Goal: Task Accomplishment & Management: Manage account settings

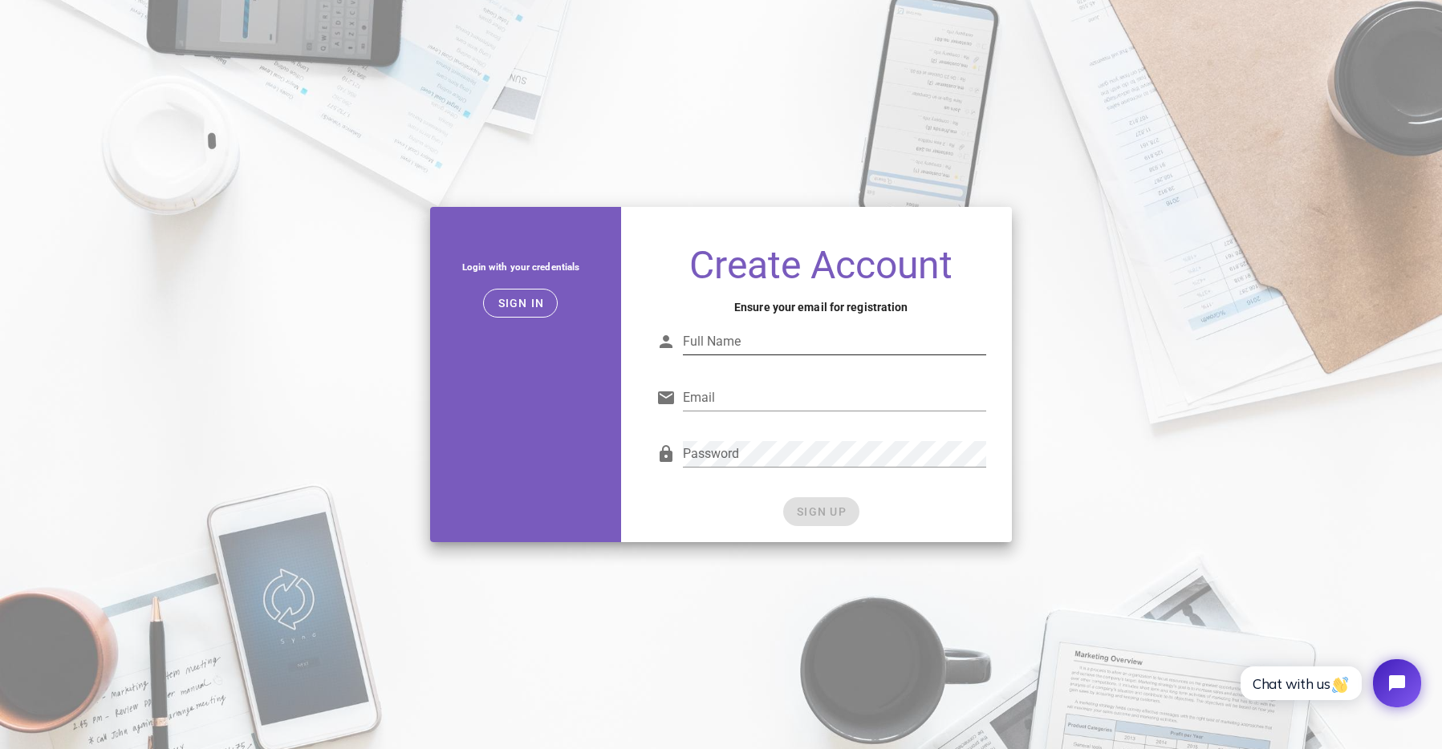
click at [759, 338] on input "Full Name" at bounding box center [834, 342] width 303 height 26
type input "Sean G"
type input "sean@seangoerss.com"
click at [827, 505] on span "SIGN UP" at bounding box center [821, 511] width 51 height 13
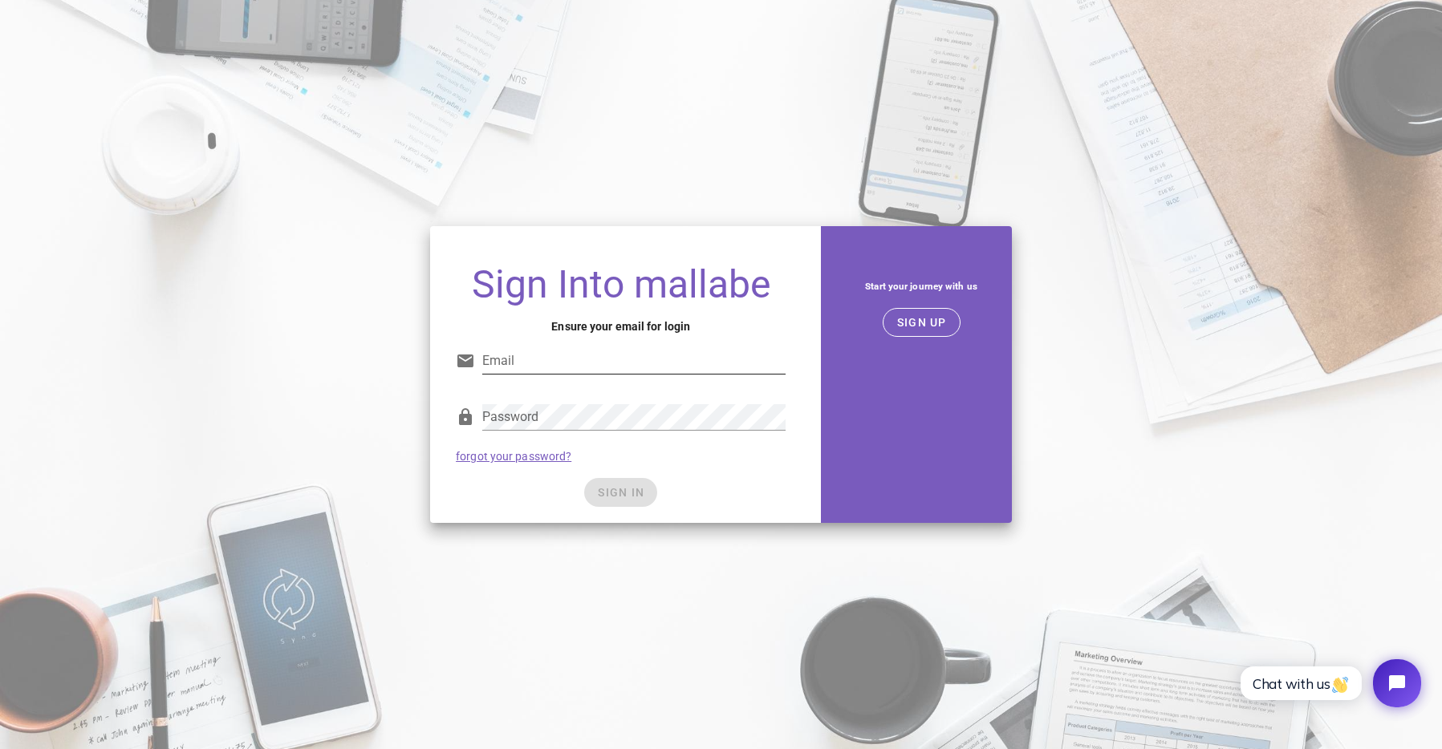
click at [483, 360] on input "Email" at bounding box center [633, 361] width 303 height 26
type input "sean@seangoerss.com"
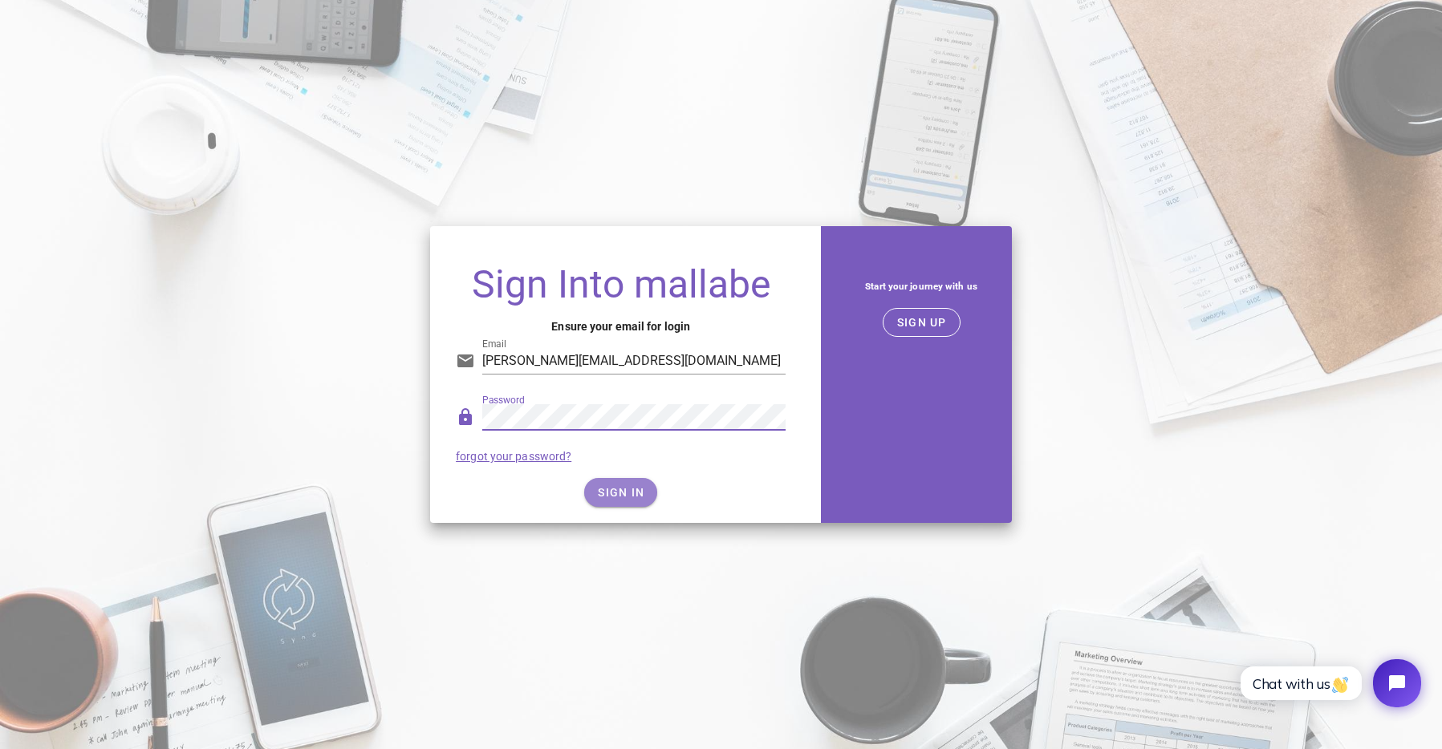
click at [615, 478] on button "SIGN IN" at bounding box center [620, 492] width 73 height 29
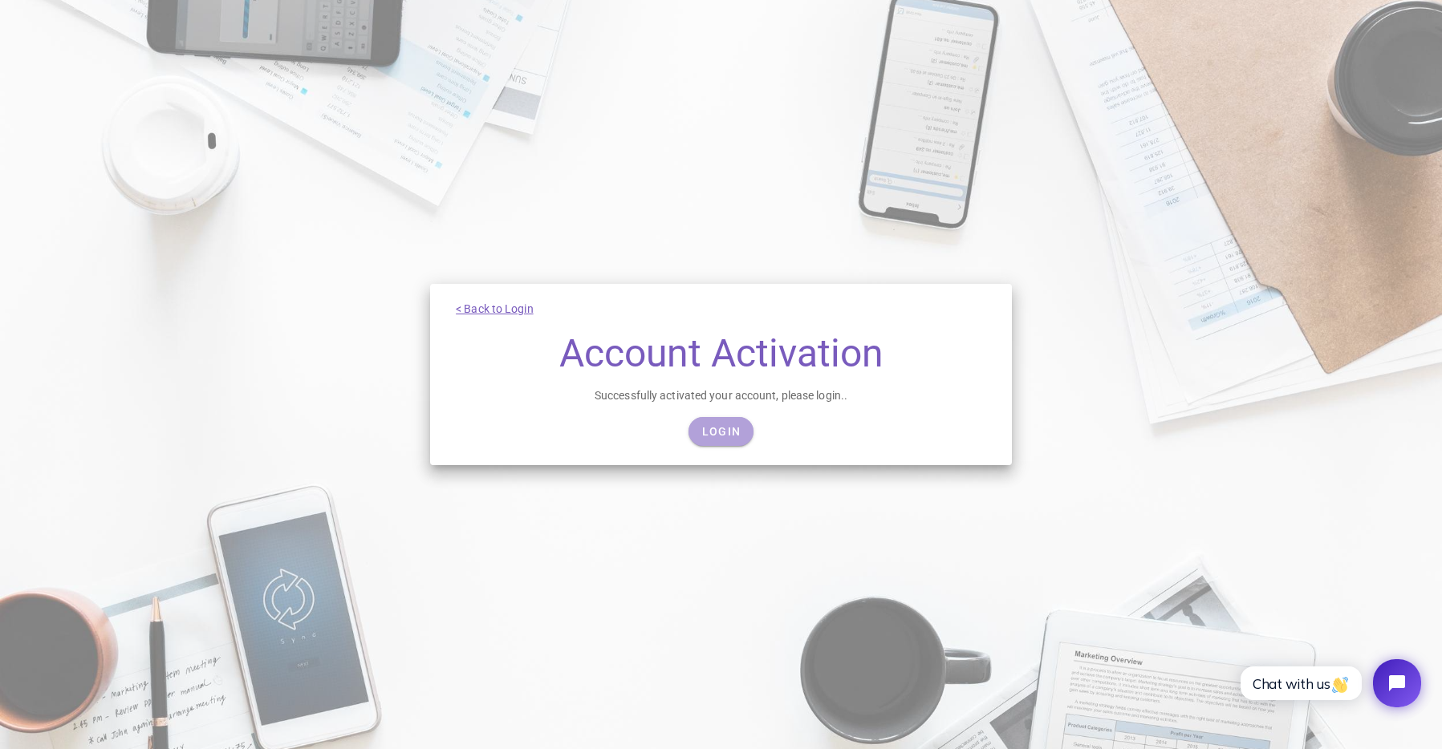
click at [733, 432] on span "Login" at bounding box center [720, 431] width 39 height 13
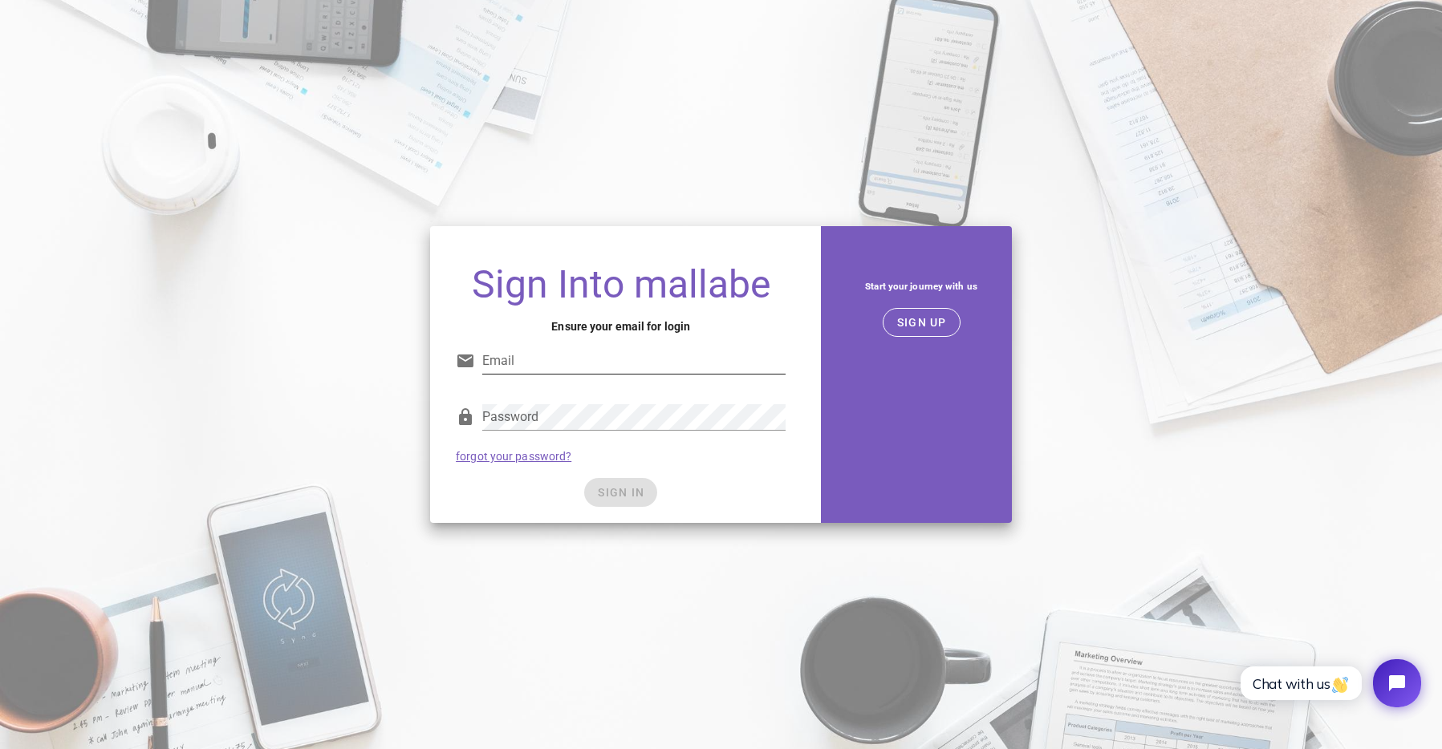
click at [562, 351] on input "Email" at bounding box center [633, 361] width 303 height 26
type input "sean@seangoerss.com"
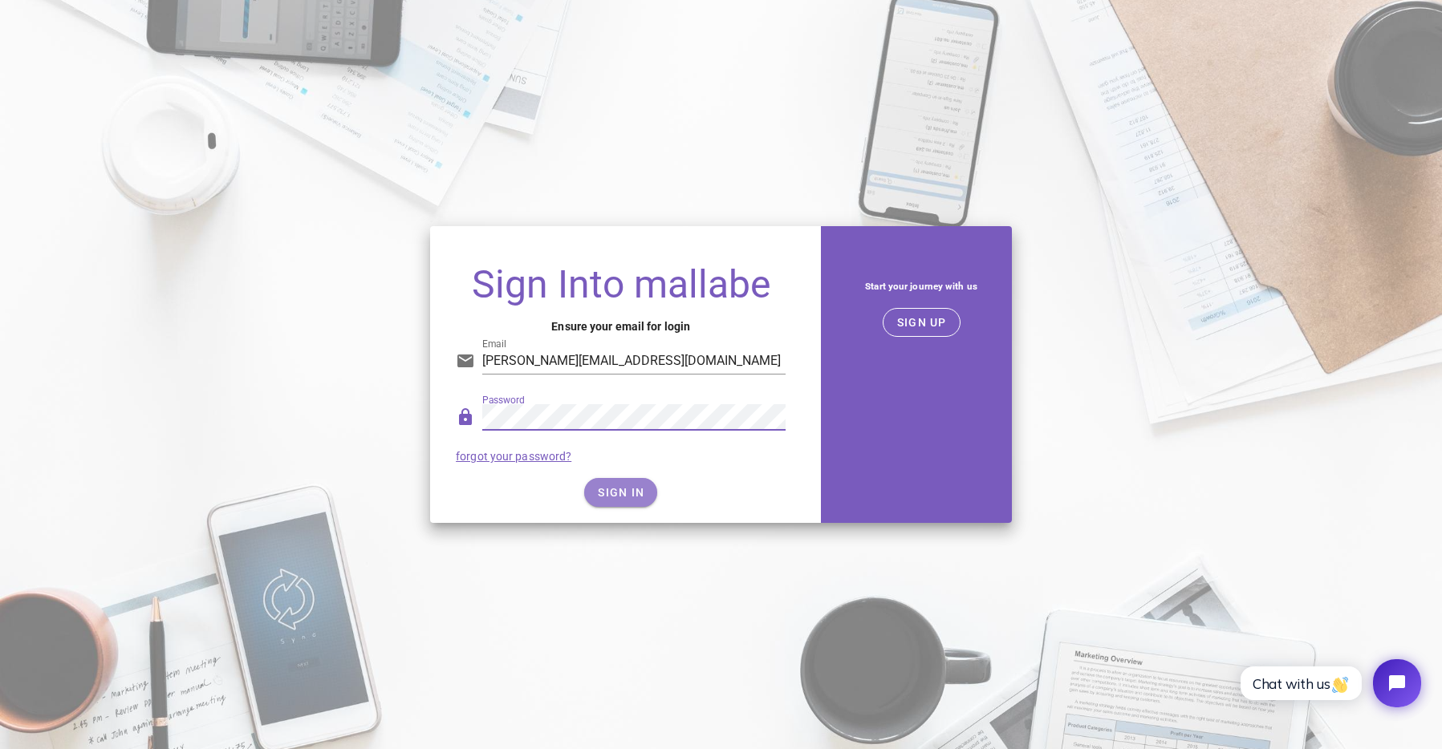
click at [627, 487] on span "SIGN IN" at bounding box center [620, 492] width 47 height 13
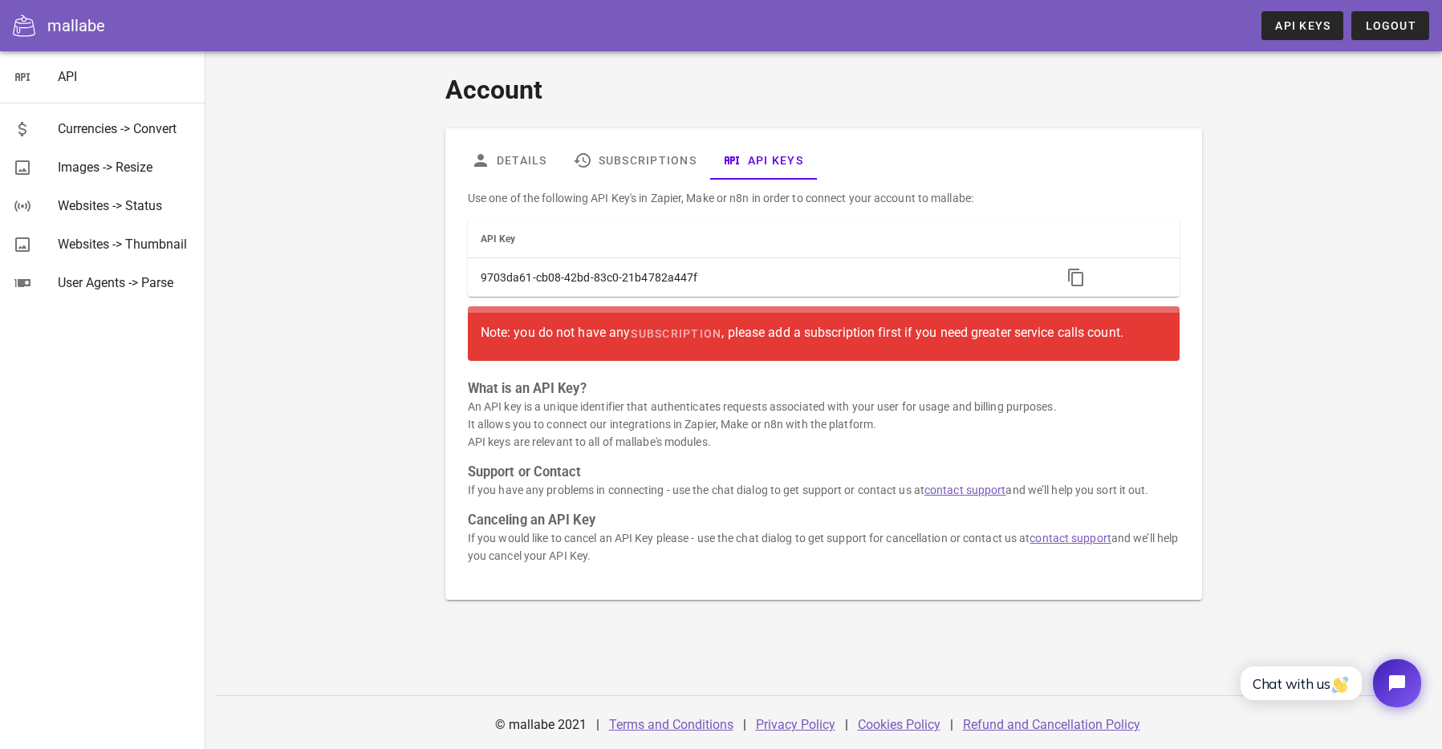
click at [1298, 223] on div "Account Details Subscriptions API Keys Use one of the following API Key's in Za…" at bounding box center [823, 370] width 951 height 639
click at [1244, 156] on div "Account Details Subscriptions API Keys Use one of the following API Key's in Za…" at bounding box center [823, 335] width 931 height 549
click at [634, 158] on link "Subscriptions" at bounding box center [634, 160] width 149 height 39
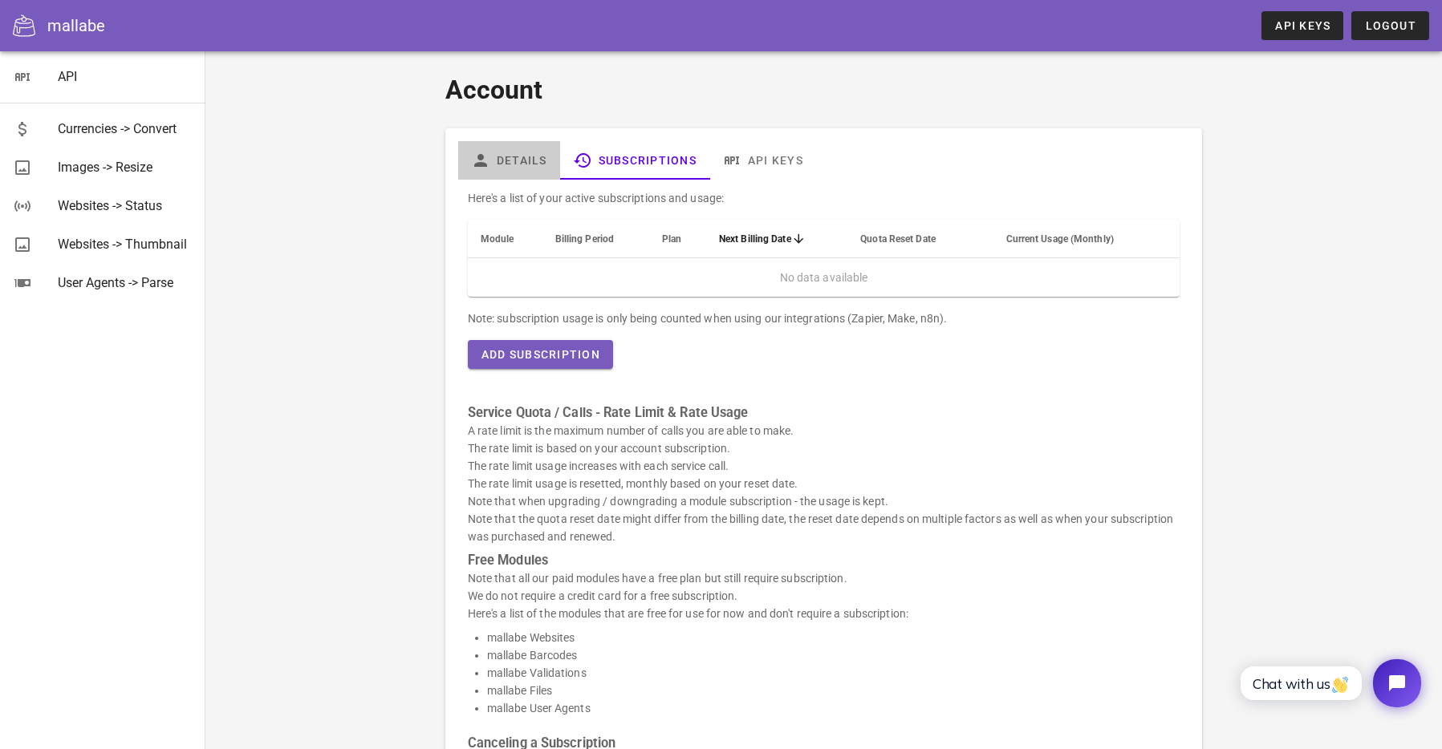
click at [525, 155] on link "Details" at bounding box center [509, 160] width 102 height 39
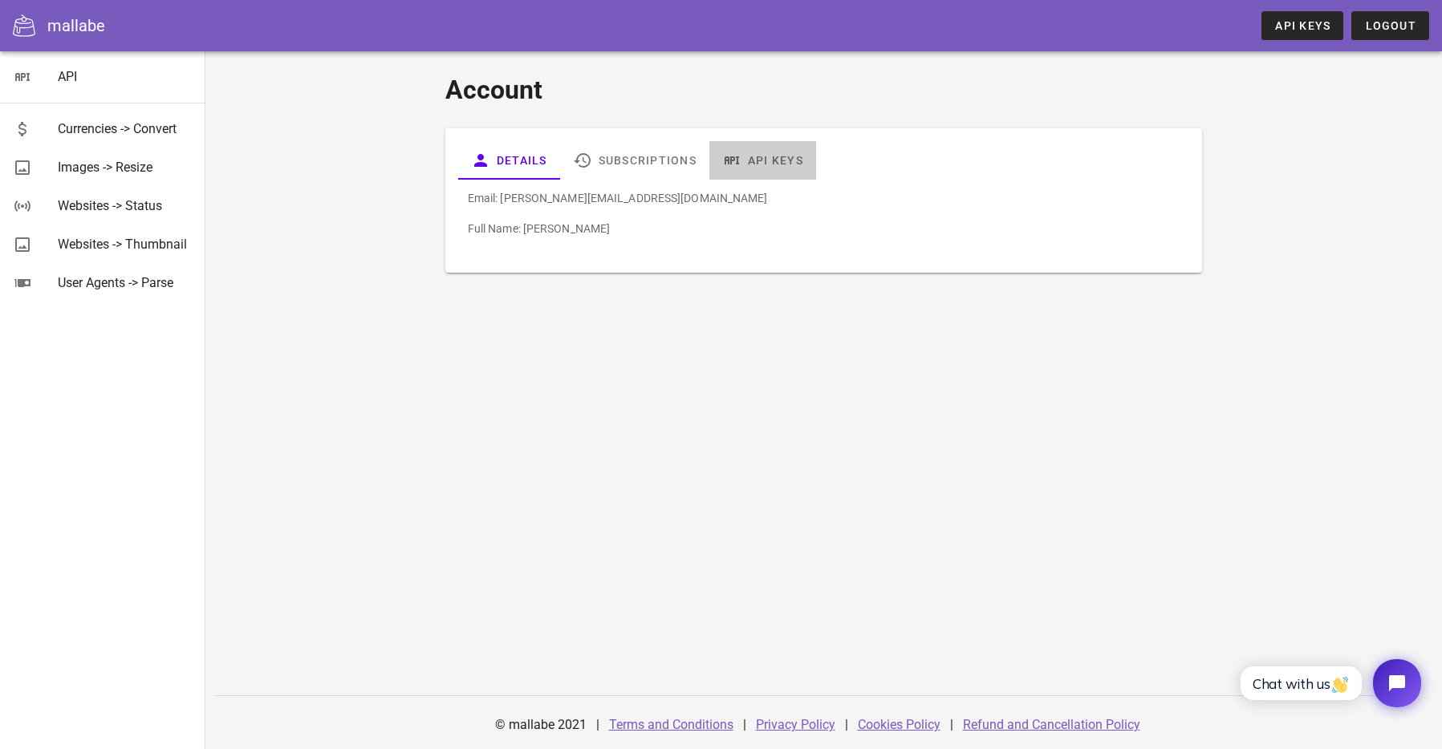
click at [803, 164] on link "API Keys" at bounding box center [762, 160] width 107 height 39
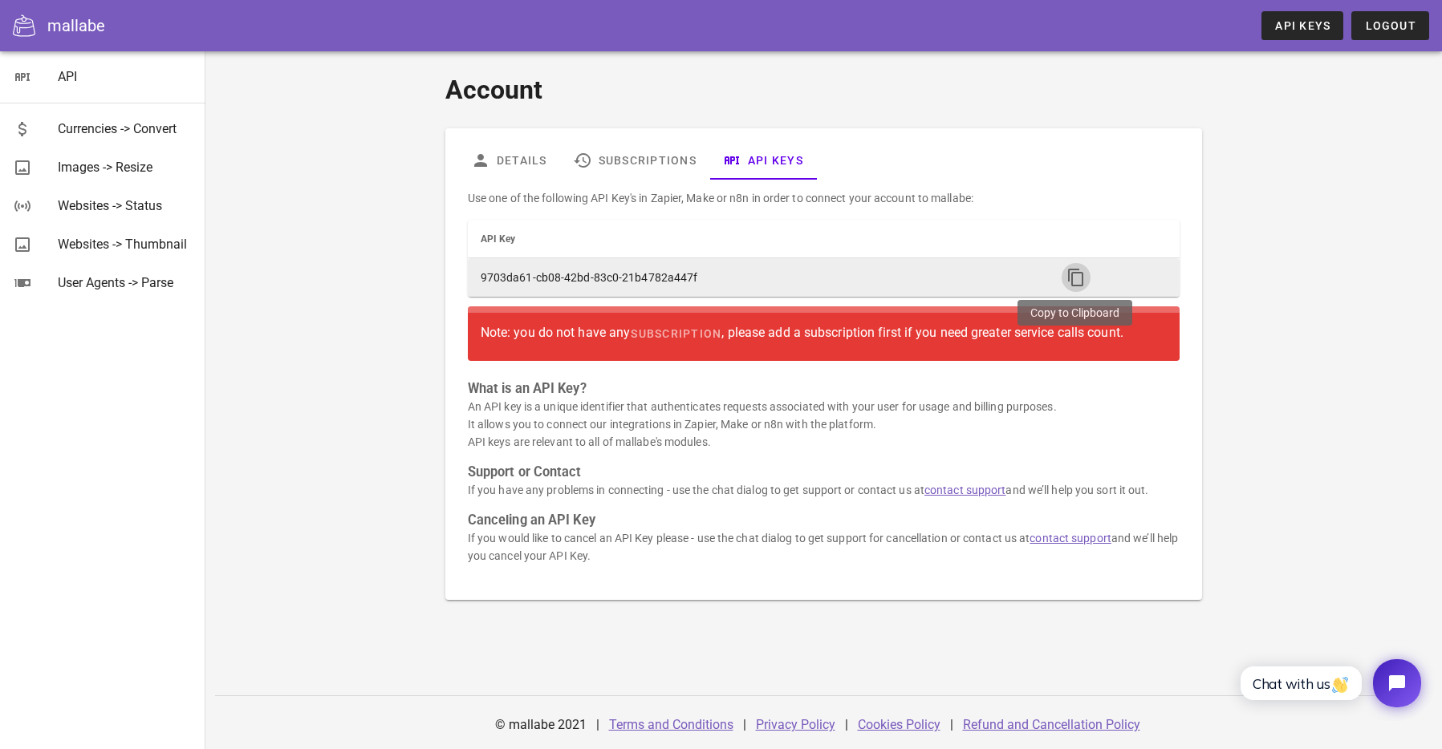
click at [1078, 277] on icon "button" at bounding box center [1075, 277] width 19 height 19
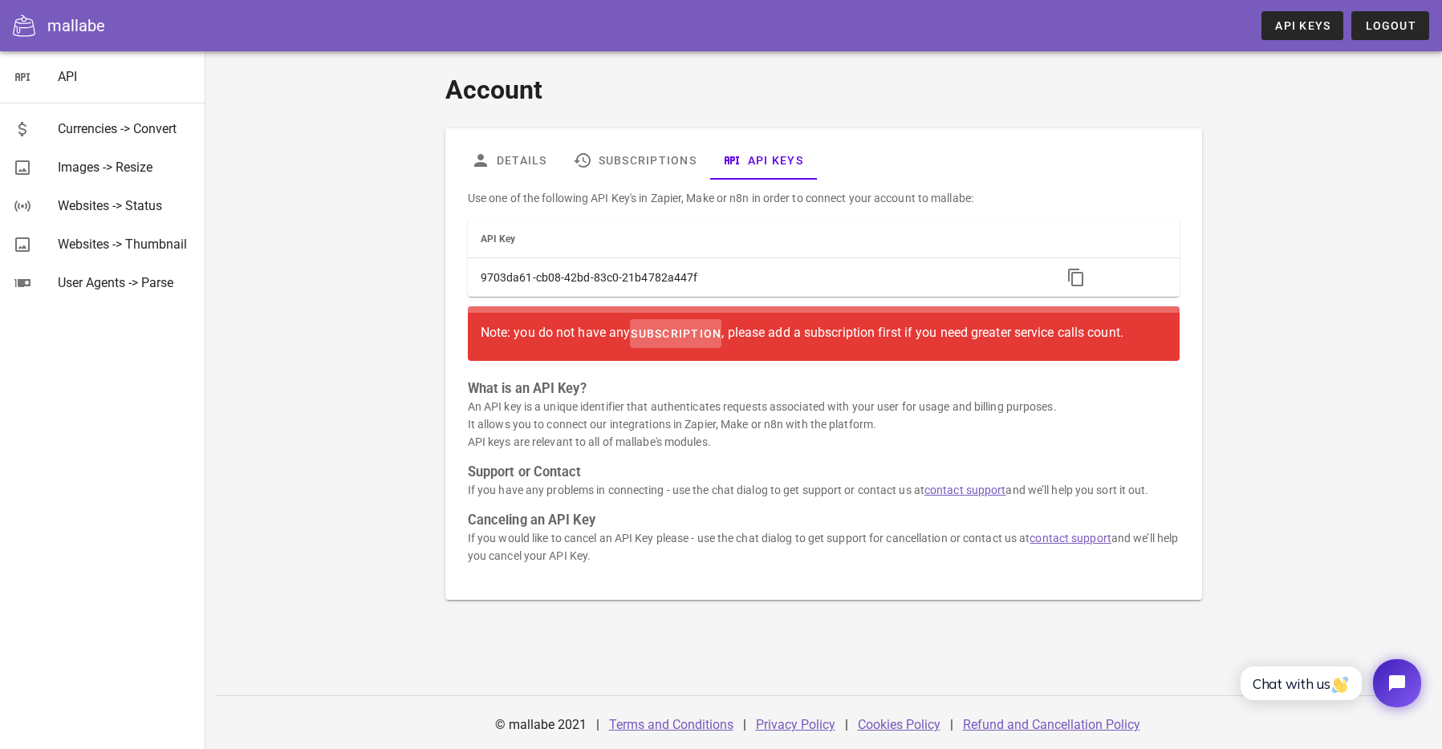
click at [689, 331] on span "subscription" at bounding box center [675, 333] width 91 height 13
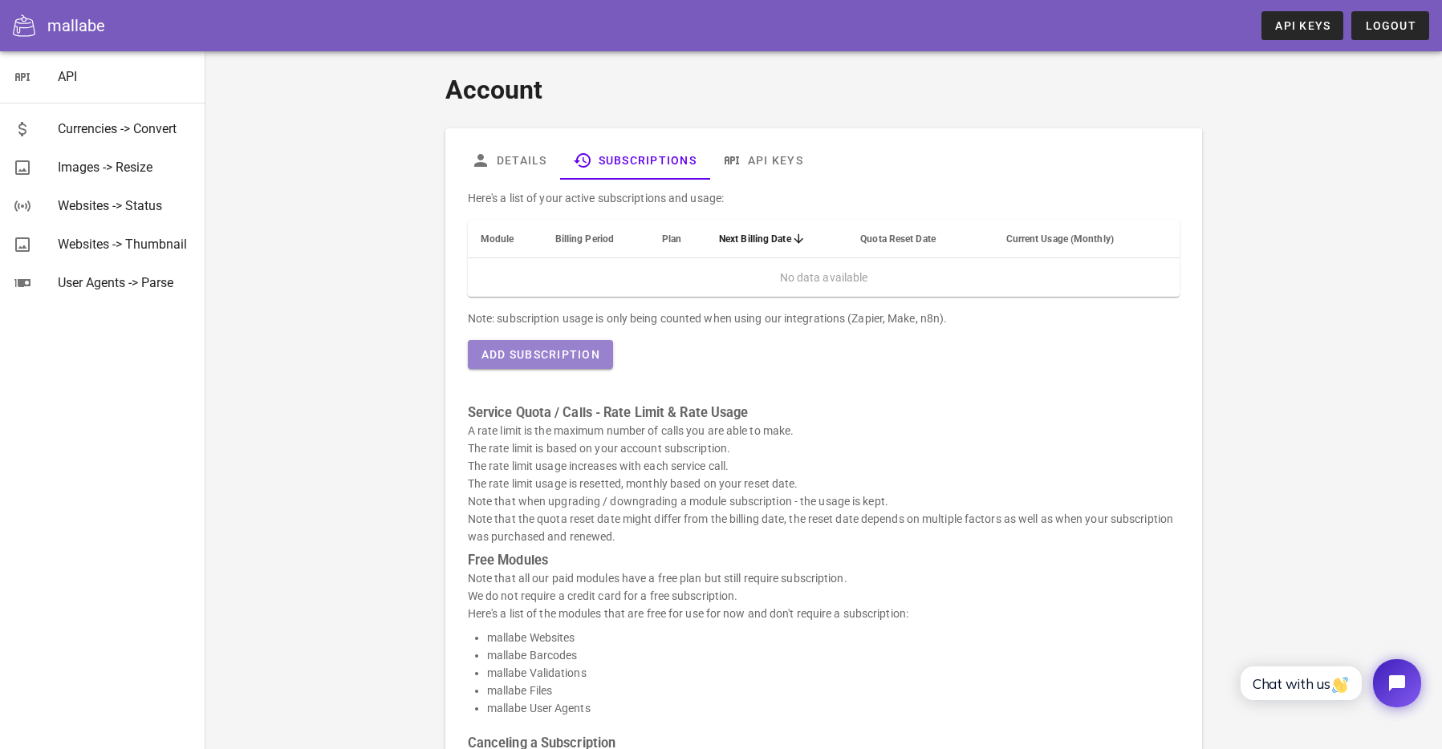
click at [578, 355] on span "Add Subscription" at bounding box center [541, 354] width 120 height 13
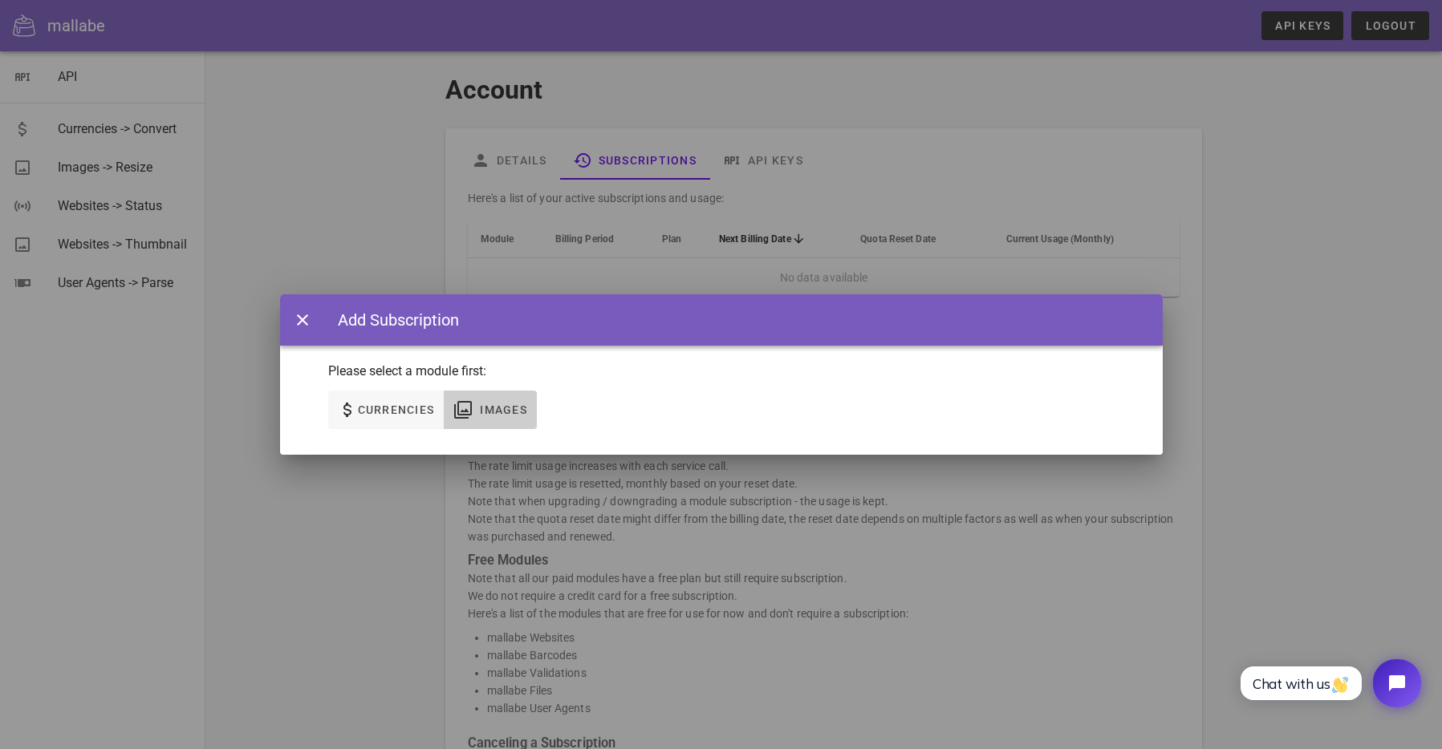
click at [499, 410] on span "Images" at bounding box center [503, 410] width 48 height 13
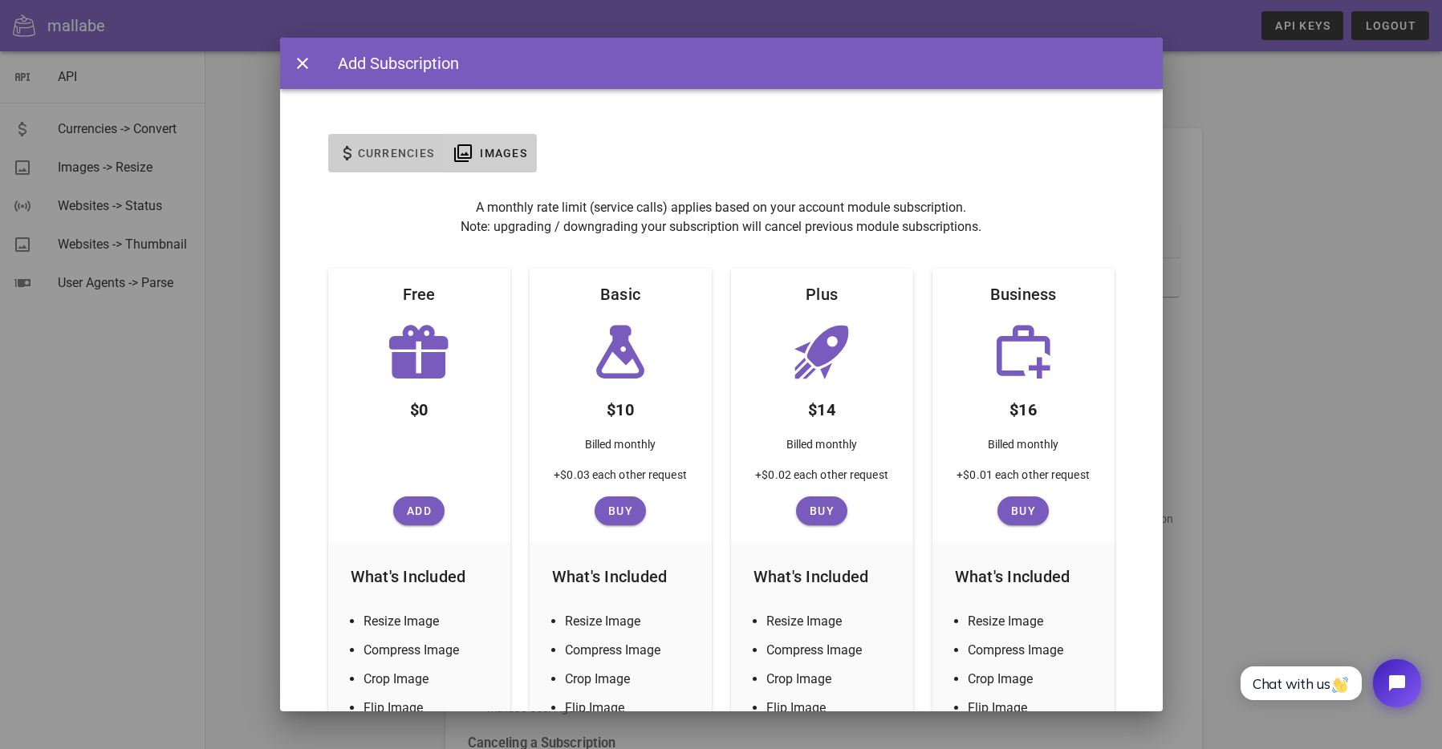
click at [368, 151] on span "Currencies" at bounding box center [396, 153] width 78 height 13
click at [505, 151] on span "Images" at bounding box center [503, 153] width 48 height 13
drag, startPoint x: 373, startPoint y: 155, endPoint x: 424, endPoint y: 154, distance: 50.6
click at [373, 155] on span "Currencies" at bounding box center [396, 153] width 78 height 13
click at [497, 152] on span "Images" at bounding box center [503, 153] width 48 height 13
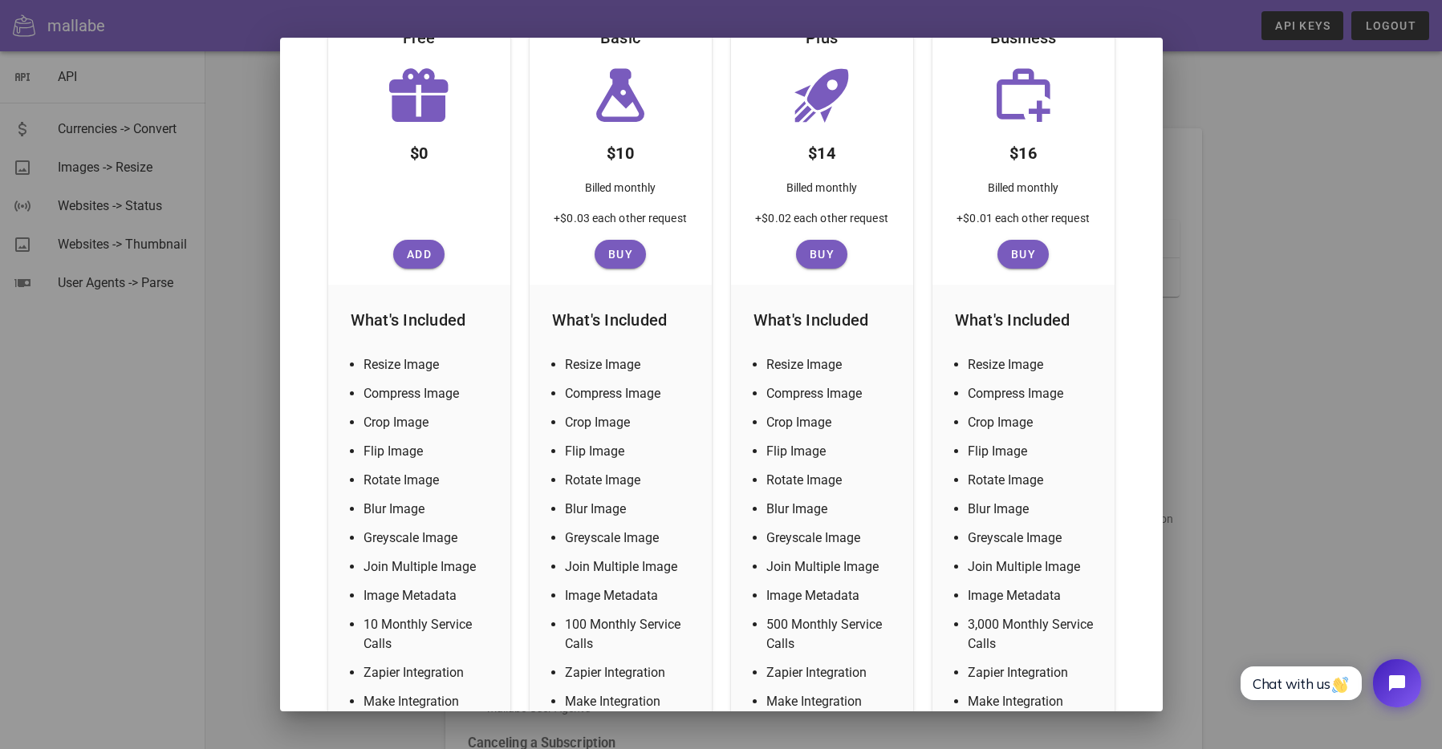
scroll to position [258, 0]
click at [423, 246] on span "Add" at bounding box center [419, 252] width 39 height 13
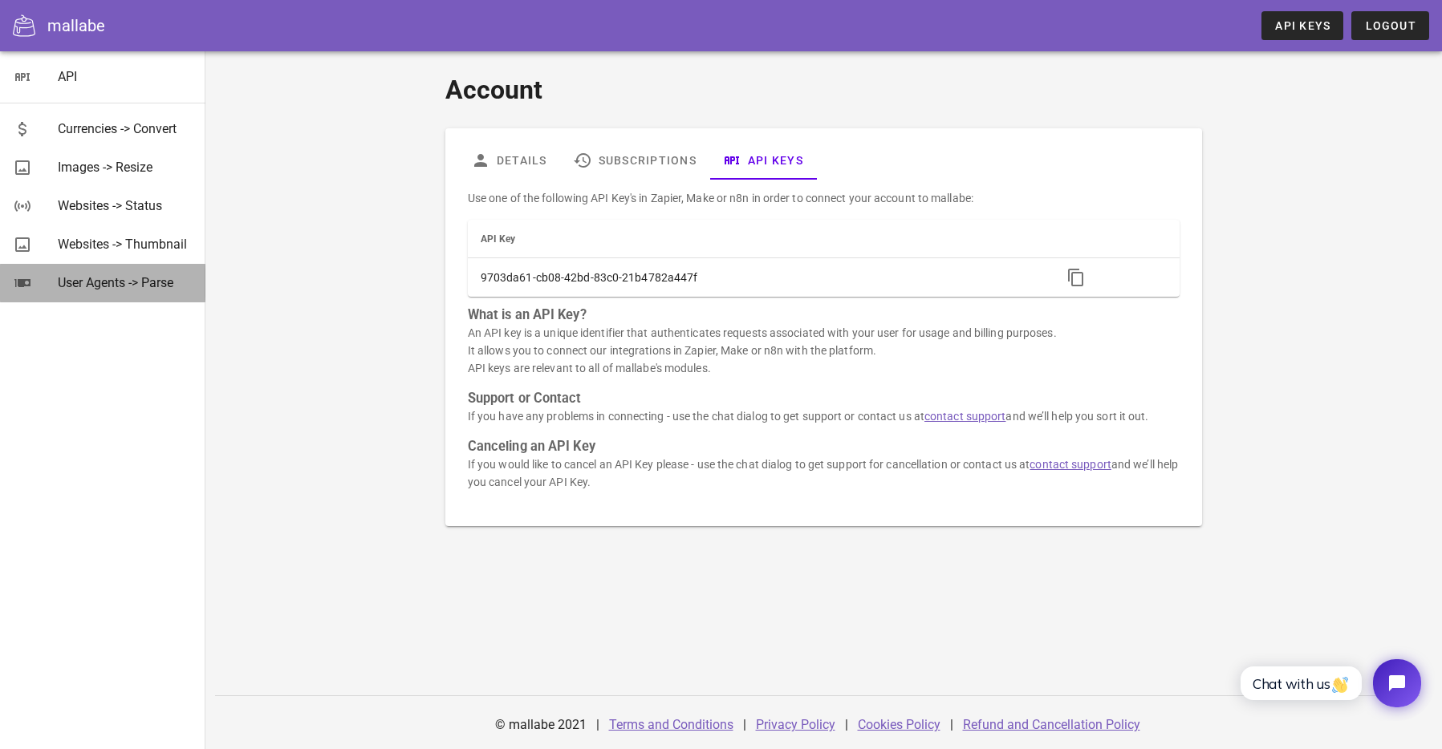
click at [112, 283] on div "User Agents -> Parse" at bounding box center [125, 282] width 135 height 15
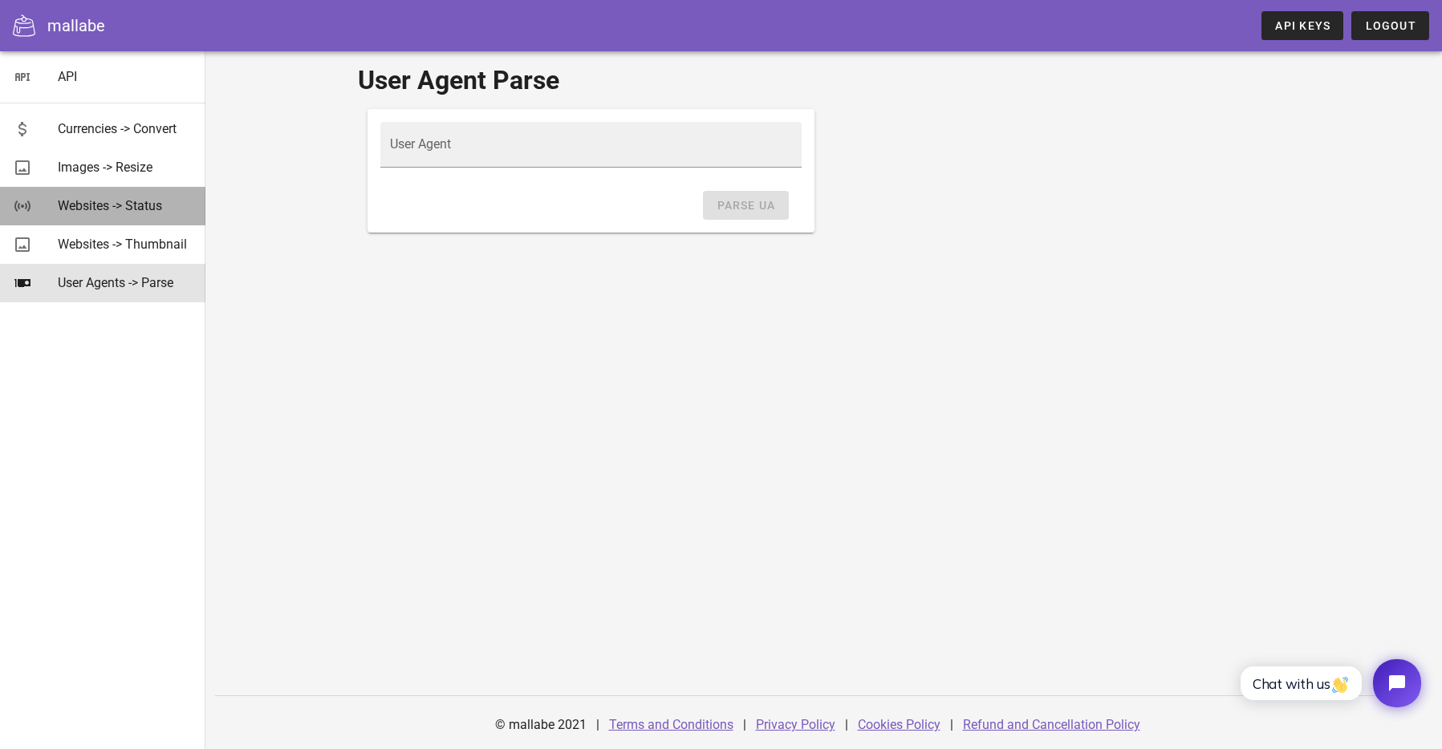
click at [112, 214] on div "Websites -> Status" at bounding box center [125, 206] width 135 height 34
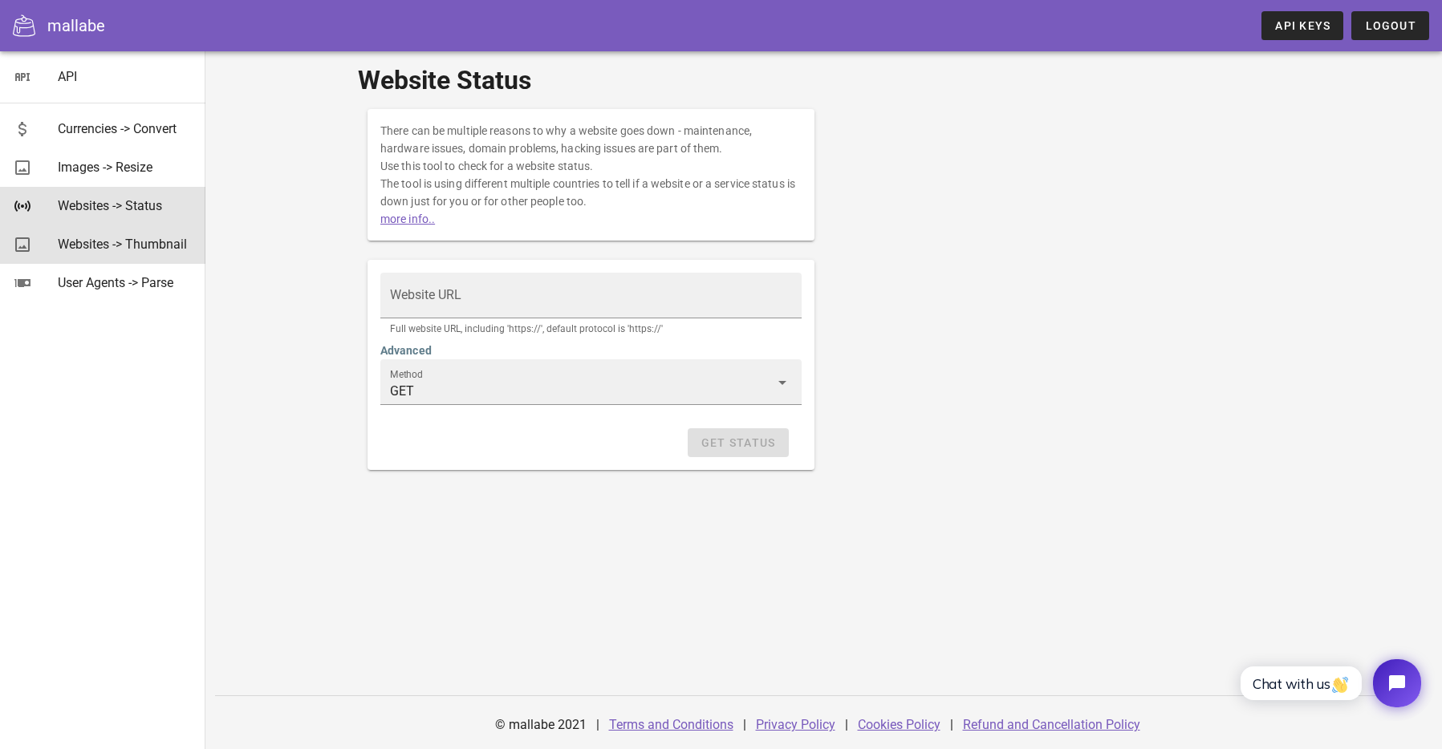
click at [114, 253] on div "Websites -> Thumbnail" at bounding box center [125, 244] width 135 height 34
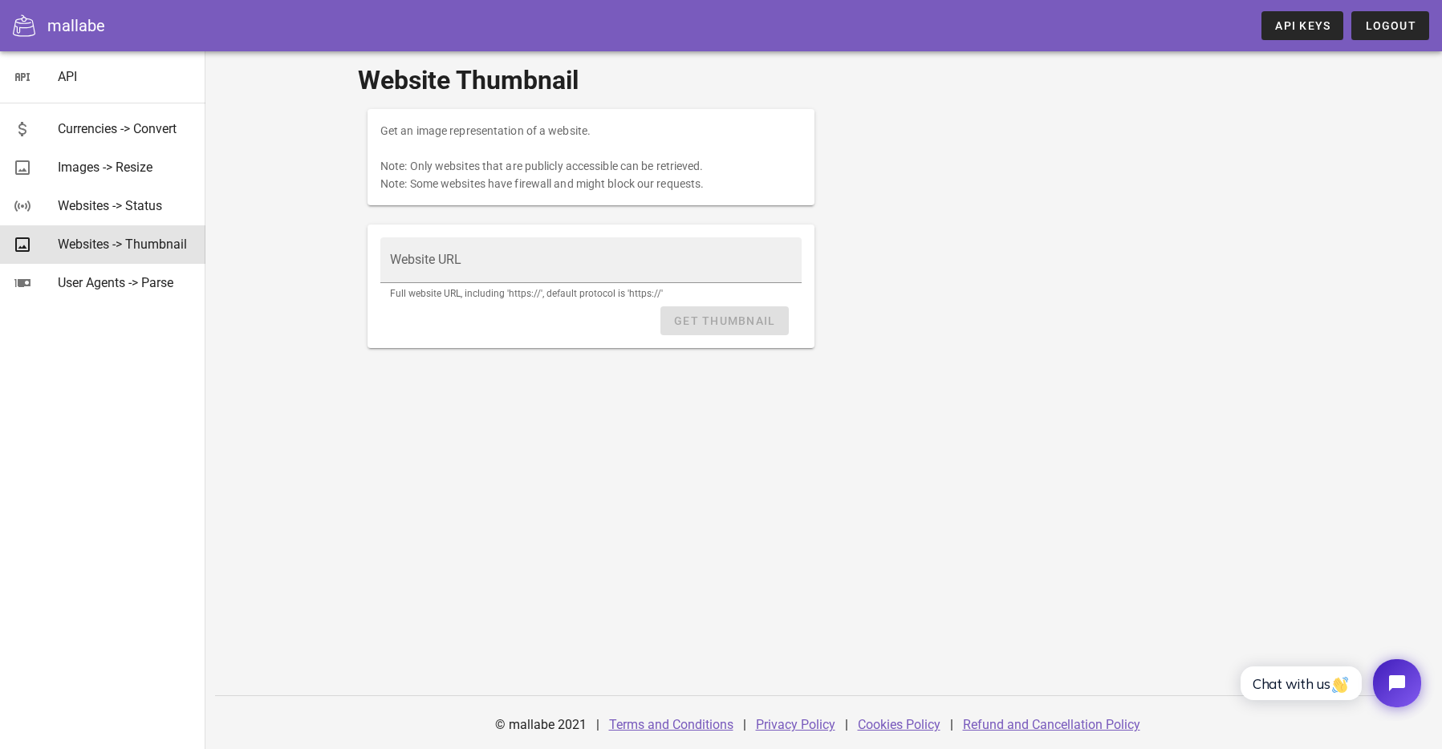
click at [81, 27] on div "mallabe" at bounding box center [76, 26] width 58 height 24
